Goal: Obtain resource: Obtain resource

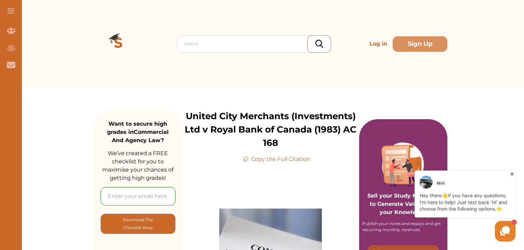
click at [286, 158] on p "Copy the Full Citation" at bounding box center [276, 159] width 67 height 8
click at [248, 158] on icon at bounding box center [245, 158] width 5 height 5
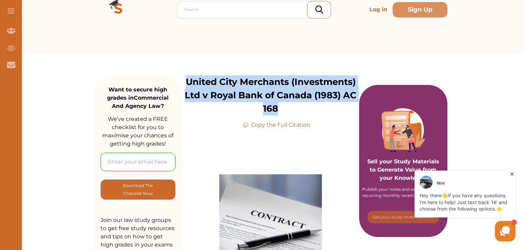
drag, startPoint x: 293, startPoint y: 110, endPoint x: 185, endPoint y: 78, distance: 112.5
click at [185, 78] on p "United City Merchants (Investments) Ltd v Royal Bank of Canada (1983) AC 168" at bounding box center [270, 95] width 177 height 40
copy p "United City Merchants (Investments) Ltd v Royal Bank of Canada (1983) AC 168"
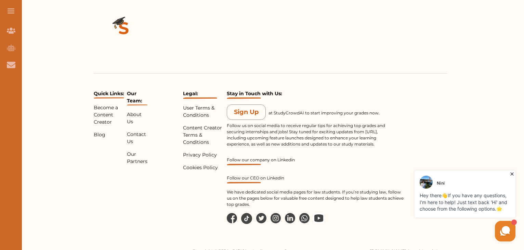
scroll to position [1178, 0]
drag, startPoint x: 217, startPoint y: 230, endPoint x: 228, endPoint y: 230, distance: 10.3
click at [228, 247] on p "Copyright © 2024 - [URL] is a trading name of StudyCrowdAI Inc., a company regi…" at bounding box center [274, 253] width 164 height 12
drag, startPoint x: 223, startPoint y: 230, endPoint x: 232, endPoint y: 230, distance: 9.2
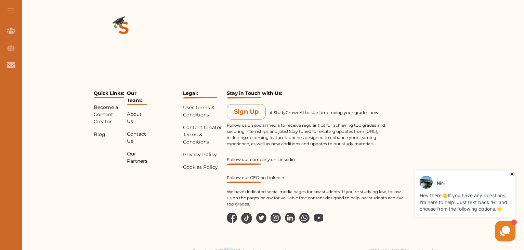
click at [232, 247] on p "Copyright © 2024 - [URL] is a trading name of StudyCrowdAI Inc., a company regi…" at bounding box center [274, 253] width 164 height 12
drag, startPoint x: 705, startPoint y: 399, endPoint x: 380, endPoint y: 227, distance: 367.1
click at [380, 227] on div "[PERSON_NAME] Hey there 👋 If you have any questions, I'm here to help! Just tex…" at bounding box center [438, 206] width 157 height 74
click at [383, 229] on div "[PERSON_NAME] Hey there 👋 If you have any questions, I'm here to help! Just tex…" at bounding box center [438, 206] width 157 height 74
drag, startPoint x: 193, startPoint y: 236, endPoint x: 228, endPoint y: 238, distance: 35.6
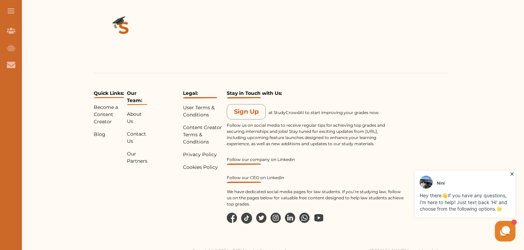
click at [228, 247] on p "Copyright © 2024 - [URL] is a trading name of StudyCrowdAI Inc., a company regi…" at bounding box center [274, 253] width 164 height 12
copy p "StudyCrowdAI Inc"
click at [473, 140] on div "Quick Links: Become a Content Creator Blog Our Team: About Us Contact Us Our Pa…" at bounding box center [270, 122] width 507 height 274
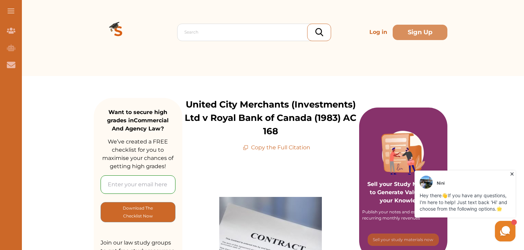
scroll to position [0, 0]
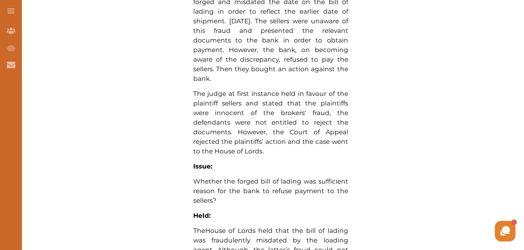
scroll to position [1178, 0]
